Goal: Transaction & Acquisition: Purchase product/service

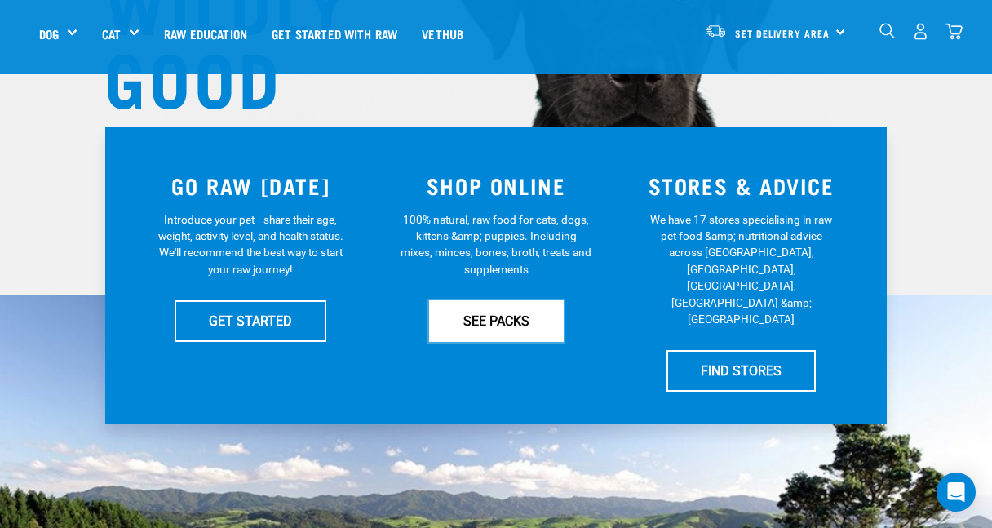
scroll to position [257, 0]
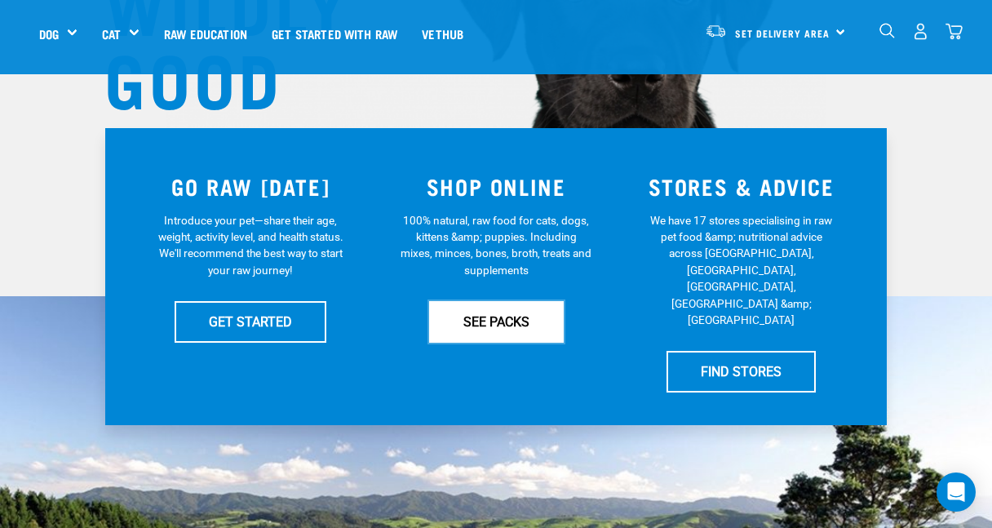
click at [497, 319] on link "SEE PACKS" at bounding box center [496, 321] width 135 height 41
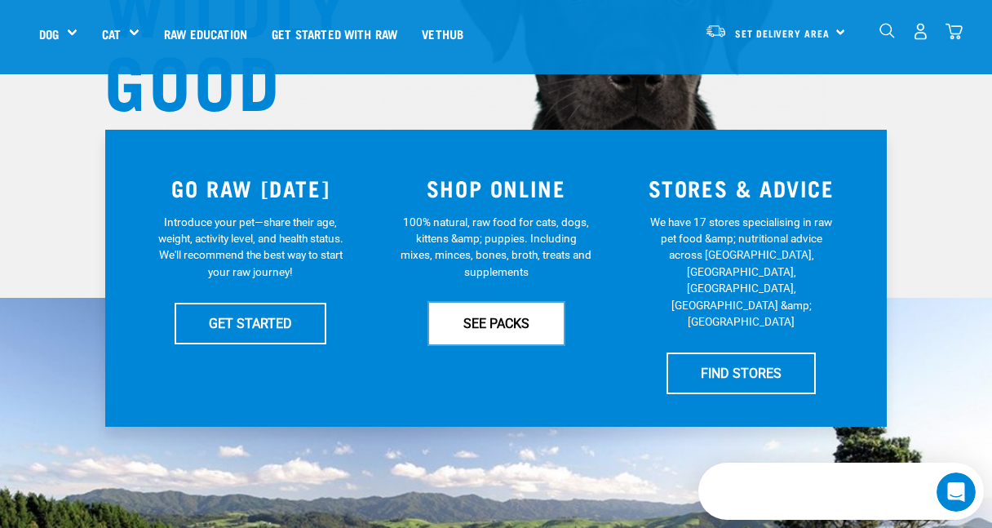
scroll to position [0, 0]
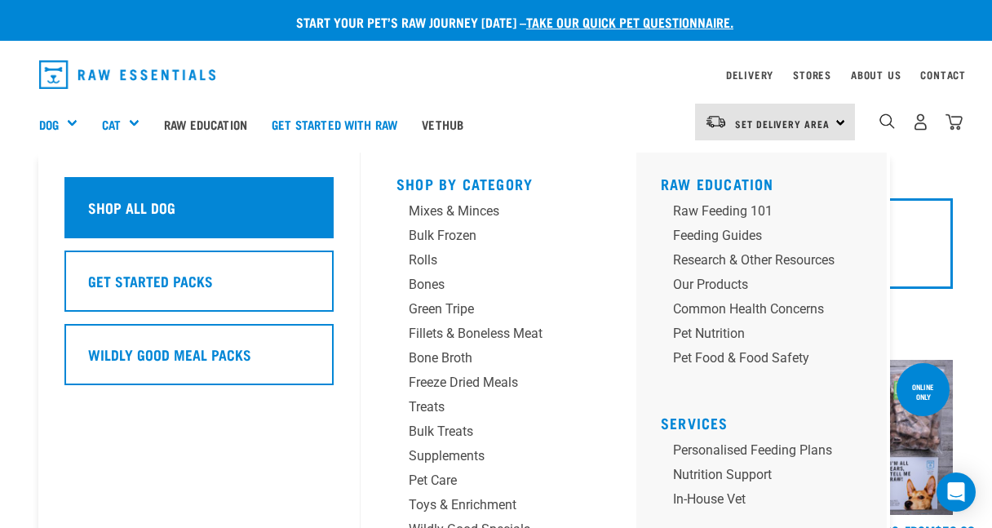
click at [123, 220] on div "Shop All Dog" at bounding box center [198, 207] width 269 height 61
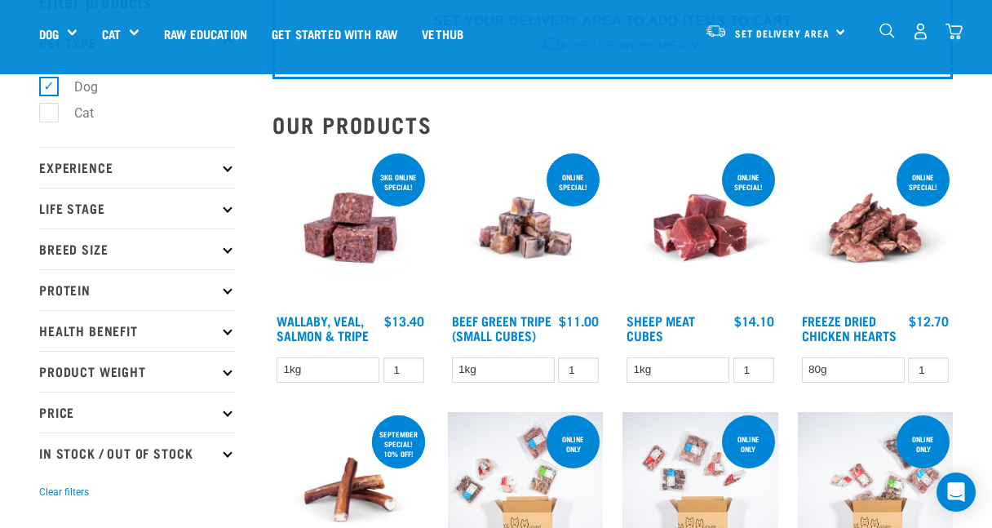
scroll to position [95, 0]
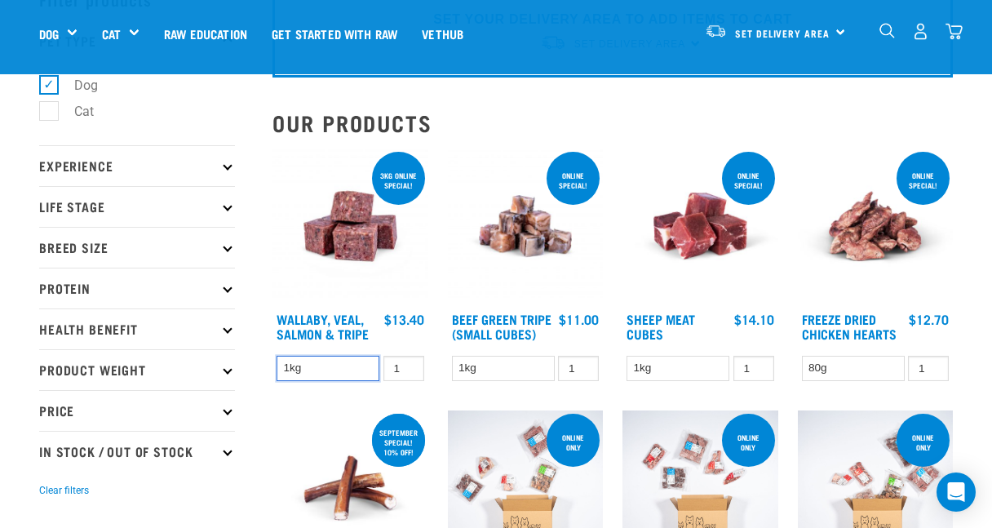
click at [350, 364] on select "1kg" at bounding box center [327, 368] width 103 height 25
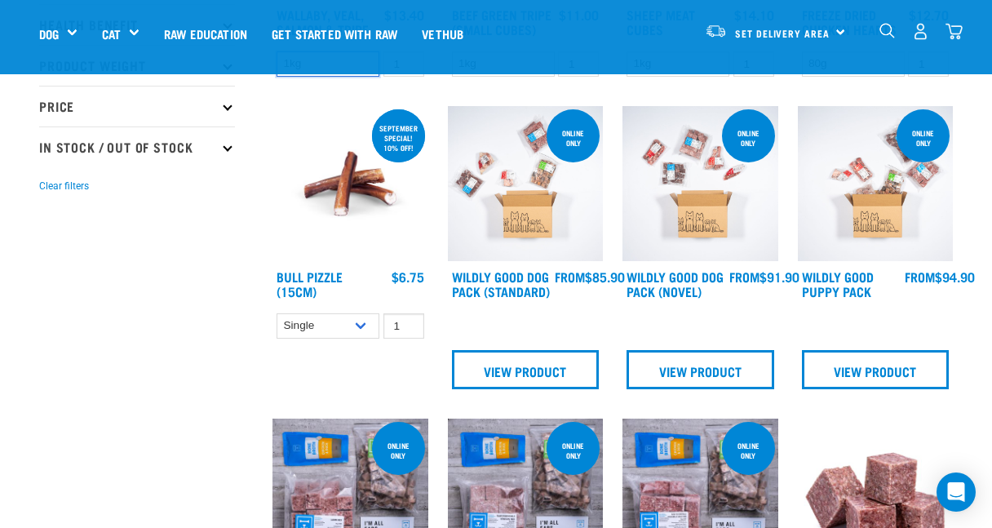
scroll to position [402, 0]
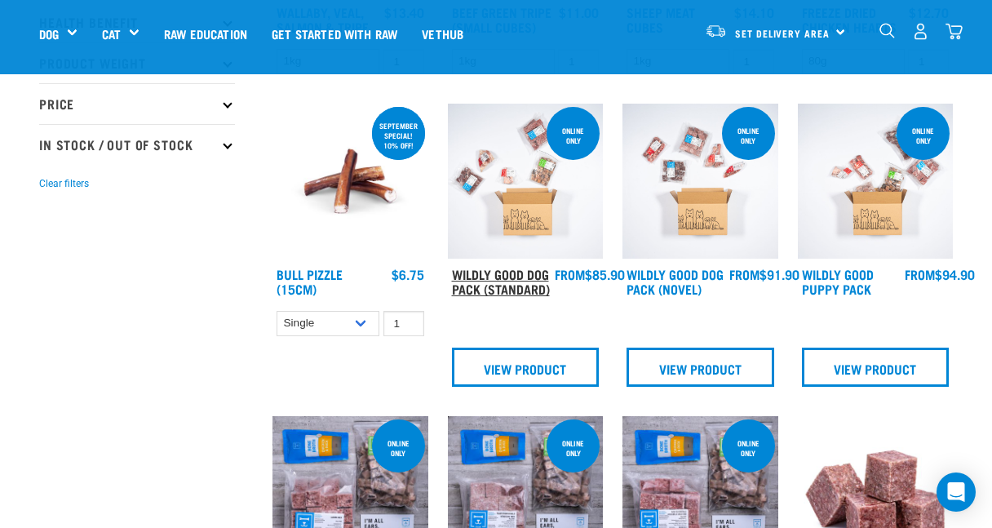
click at [503, 283] on link "Wildly Good Dog Pack (Standard)" at bounding box center [501, 281] width 98 height 22
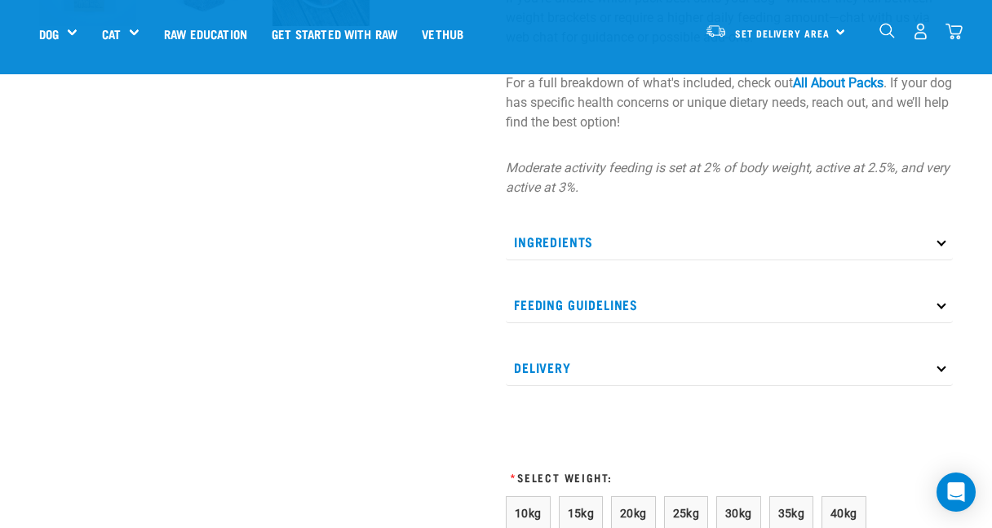
scroll to position [666, 0]
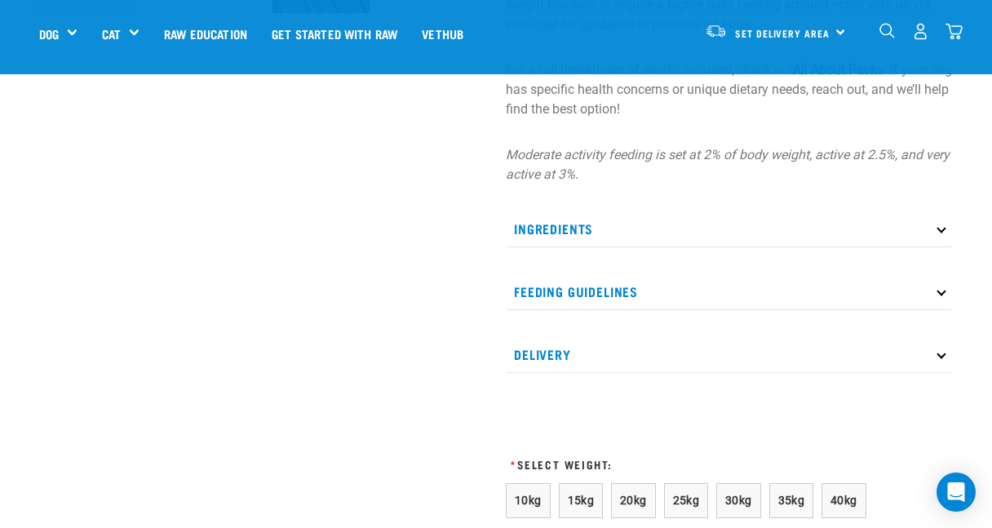
click at [605, 280] on p "Feeding Guidelines" at bounding box center [729, 291] width 447 height 37
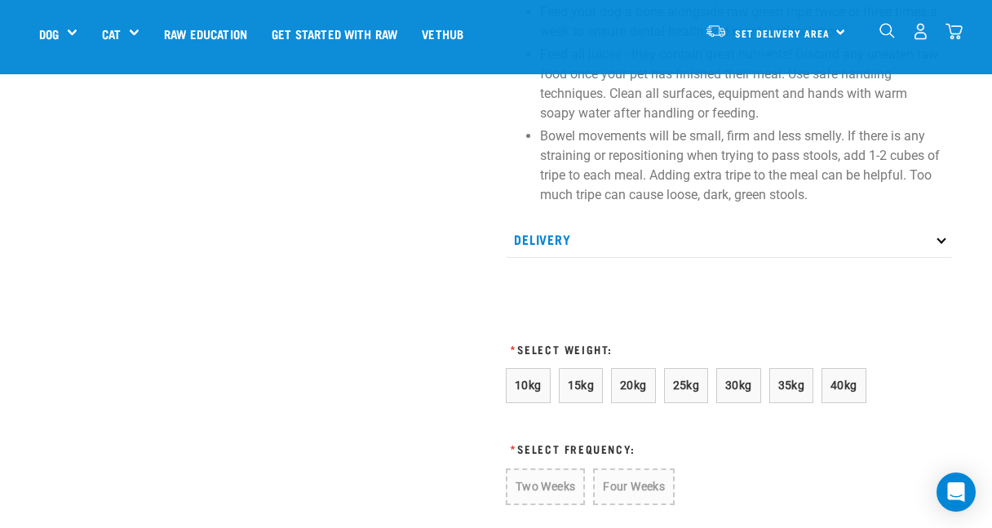
scroll to position [1161, 0]
click at [689, 384] on span "25kg" at bounding box center [686, 384] width 27 height 13
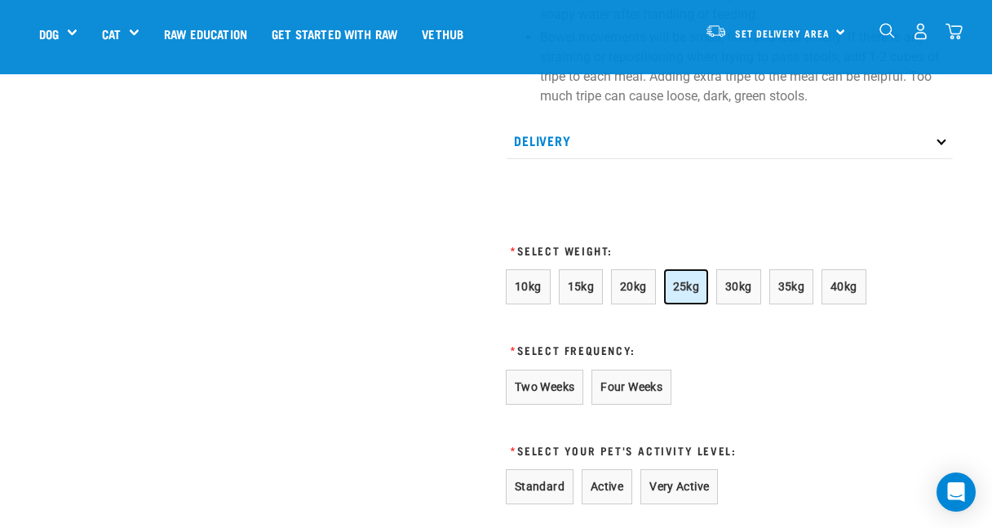
scroll to position [1261, 0]
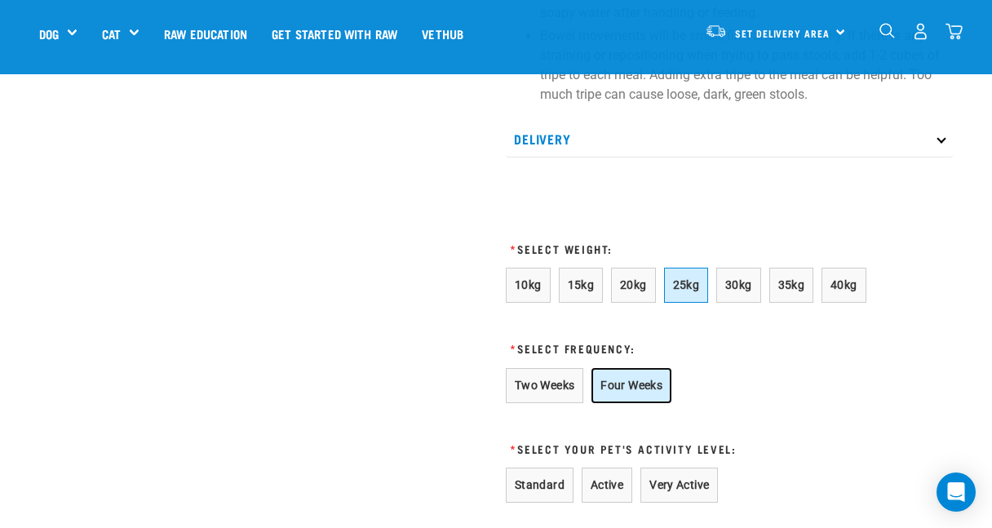
click at [620, 382] on button "Four Weeks" at bounding box center [631, 385] width 80 height 35
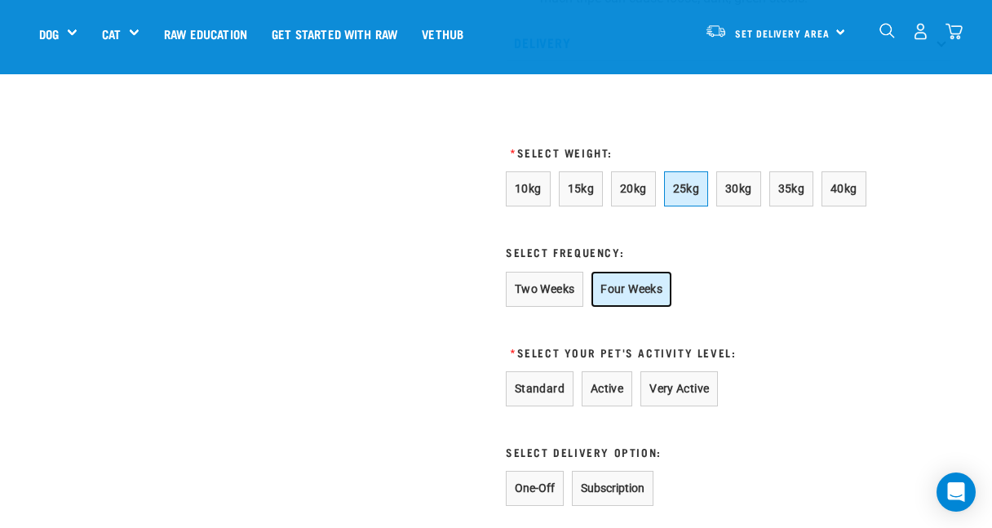
scroll to position [1375, 0]
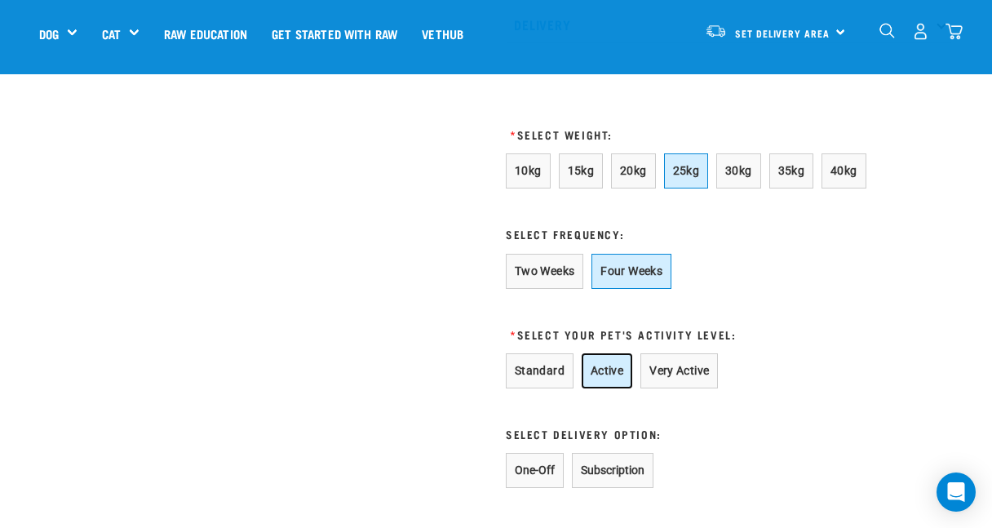
click at [588, 378] on button "Active" at bounding box center [606, 370] width 51 height 35
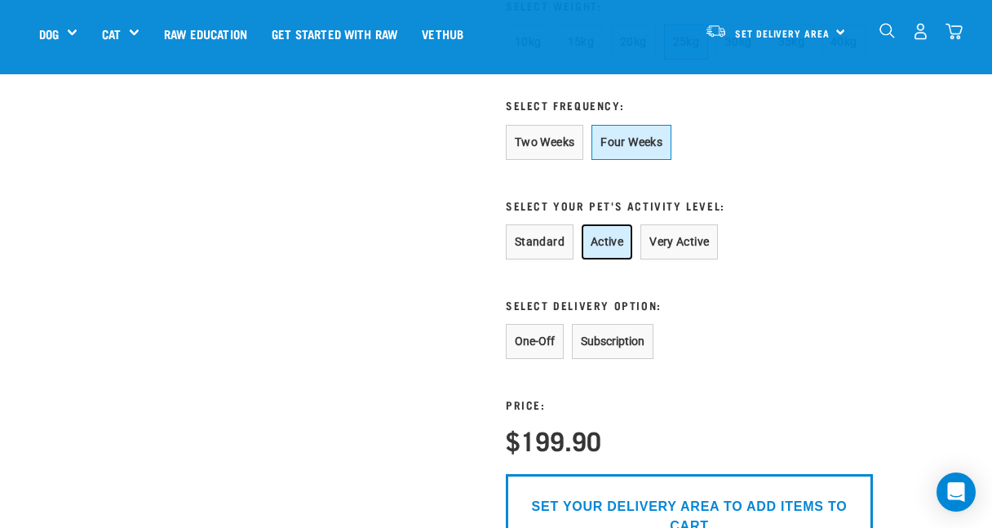
scroll to position [1506, 0]
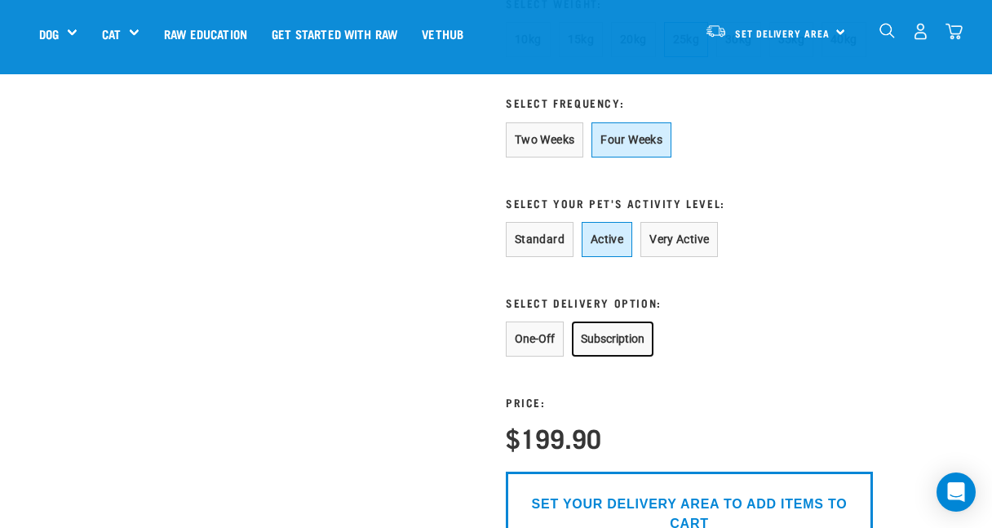
click at [607, 334] on button "Subscription" at bounding box center [613, 338] width 82 height 35
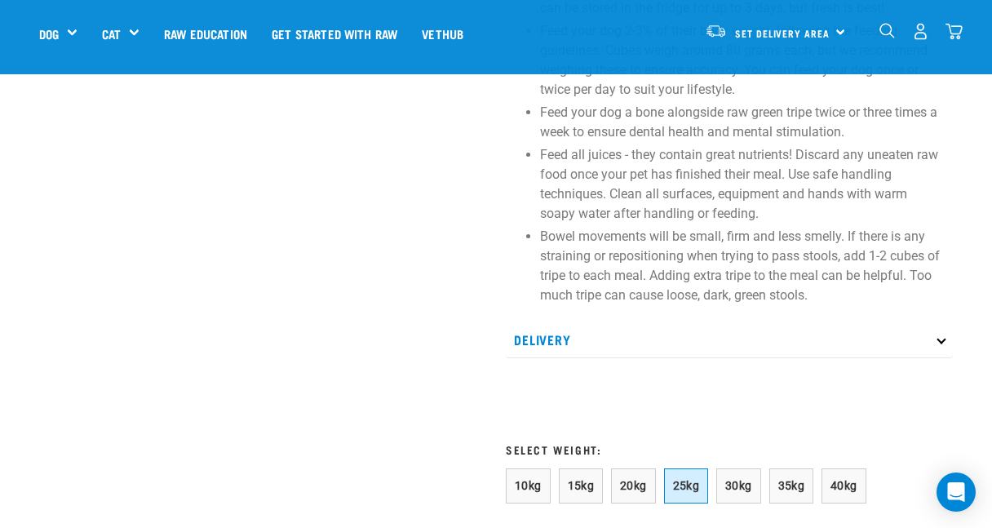
scroll to position [1226, 0]
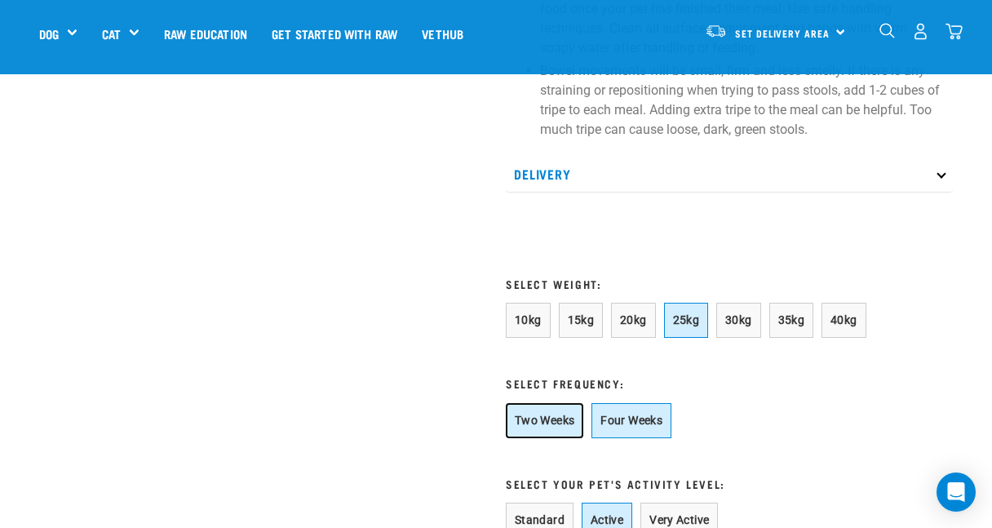
click at [550, 426] on button "Two Weeks" at bounding box center [544, 420] width 77 height 35
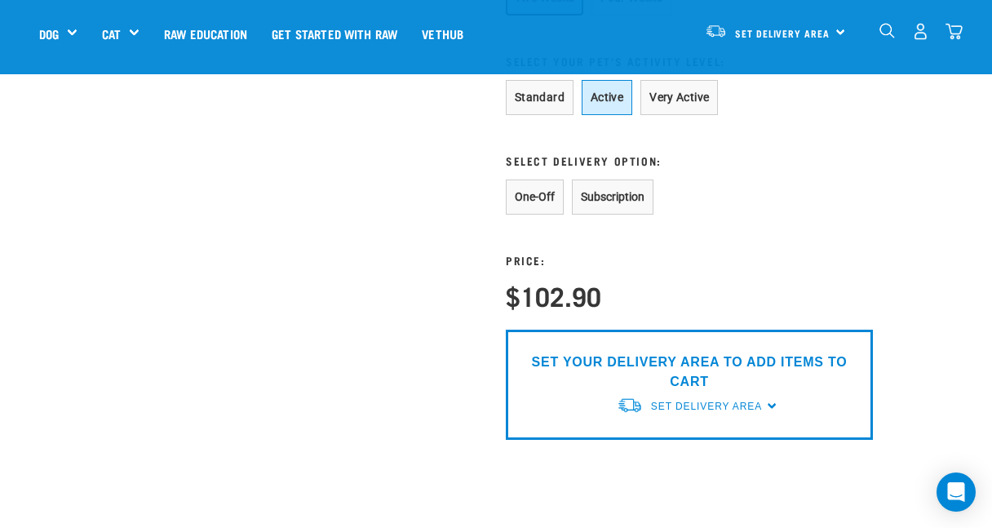
scroll to position [1629, 0]
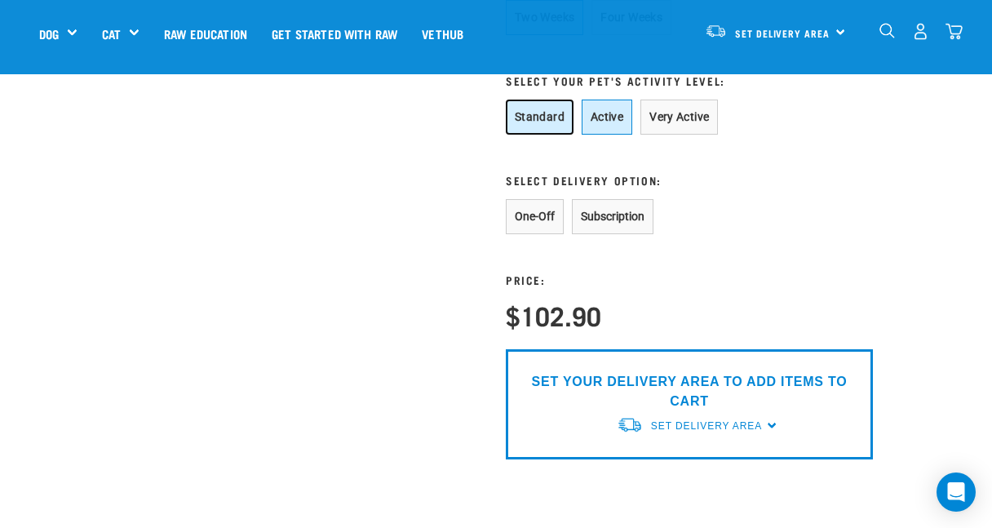
click at [534, 109] on button "Standard" at bounding box center [540, 116] width 68 height 35
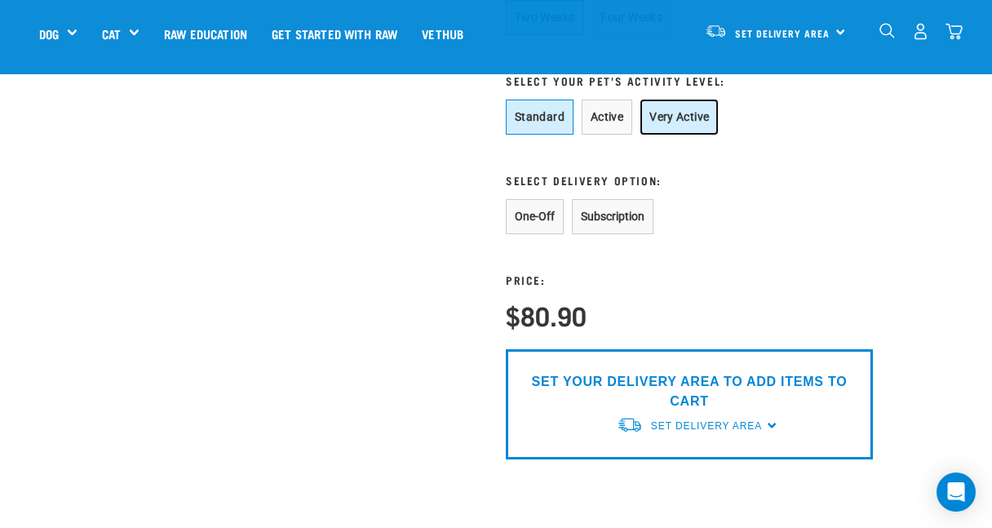
click at [663, 121] on button "Very Active" at bounding box center [678, 116] width 77 height 35
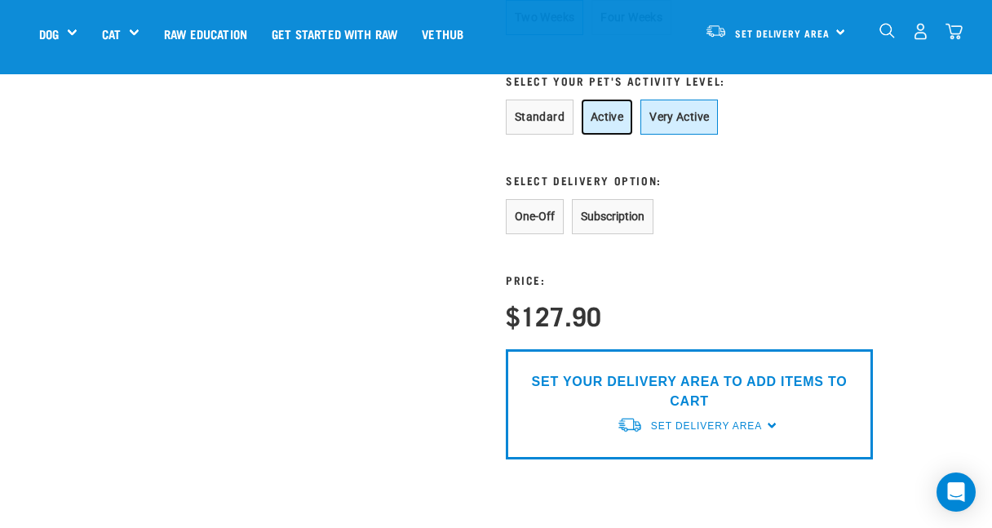
click at [589, 122] on button "Active" at bounding box center [606, 116] width 51 height 35
